Goal: Find specific page/section: Find specific page/section

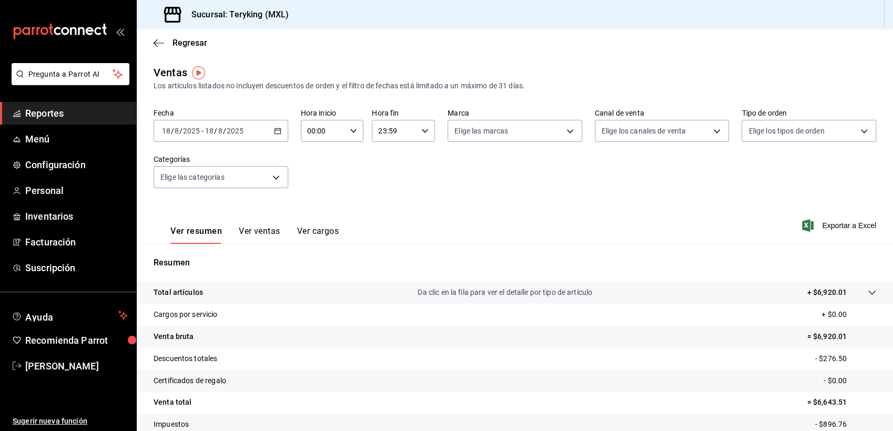
drag, startPoint x: 0, startPoint y: 0, endPoint x: 40, endPoint y: 116, distance: 122.9
click at [40, 116] on span "Reportes" at bounding box center [76, 113] width 103 height 14
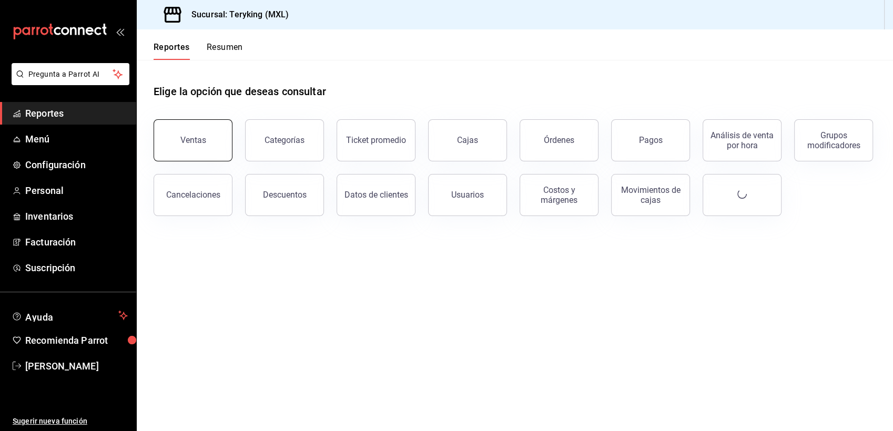
click at [197, 155] on button "Ventas" at bounding box center [193, 140] width 79 height 42
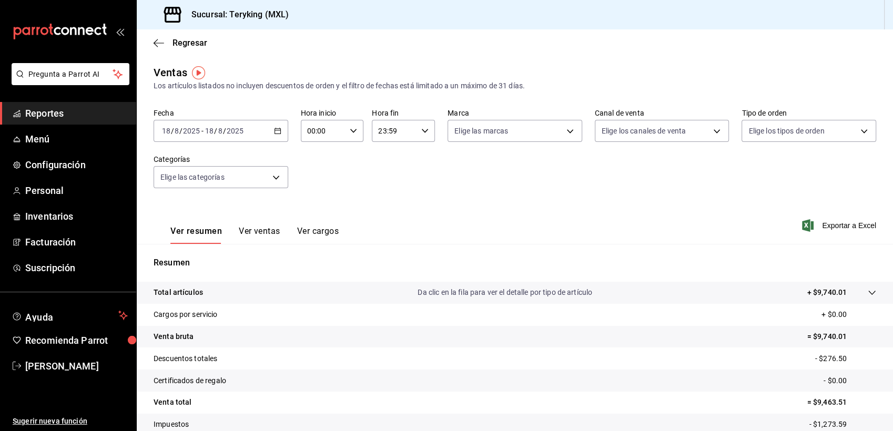
click at [60, 116] on span "Reportes" at bounding box center [76, 113] width 103 height 14
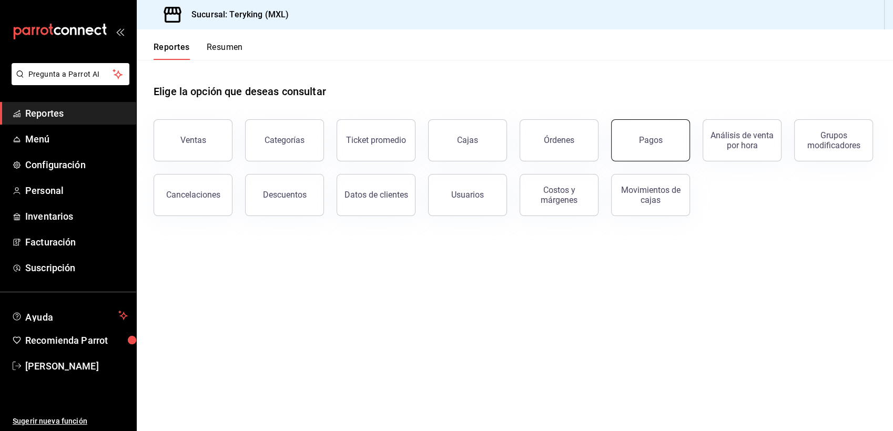
click at [656, 144] on div "Pagos" at bounding box center [651, 140] width 24 height 10
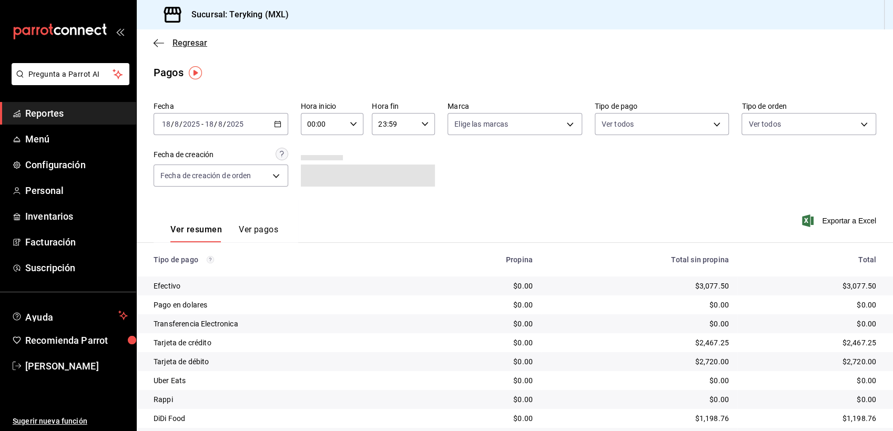
click at [189, 43] on span "Regresar" at bounding box center [190, 43] width 35 height 10
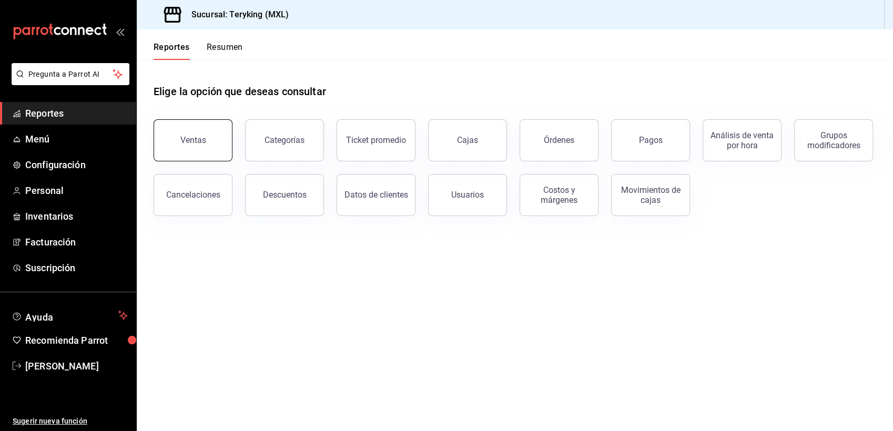
click at [197, 138] on div "Ventas" at bounding box center [193, 140] width 26 height 10
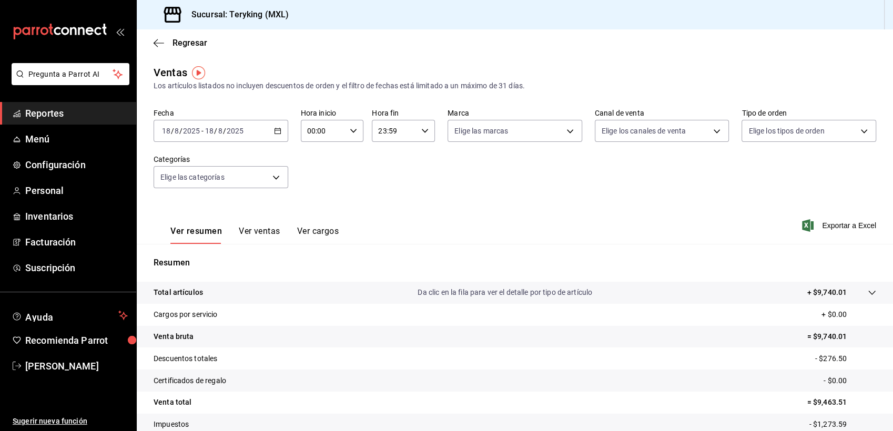
click at [55, 110] on span "Reportes" at bounding box center [76, 113] width 103 height 14
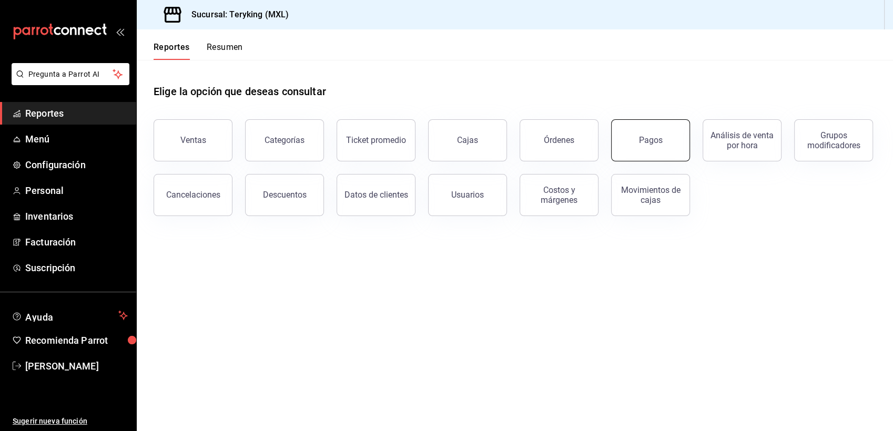
click at [647, 140] on div "Pagos" at bounding box center [651, 140] width 24 height 10
